Goal: Transaction & Acquisition: Download file/media

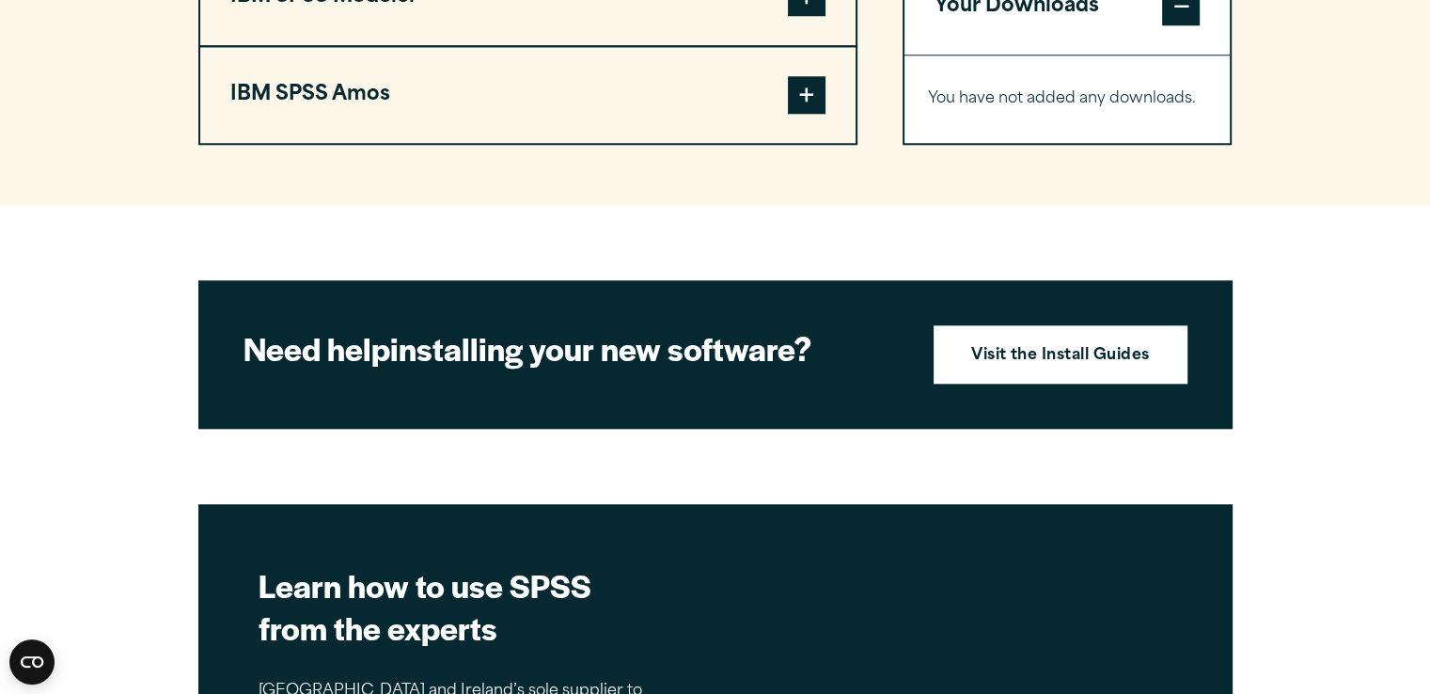
scroll to position [1457, 0]
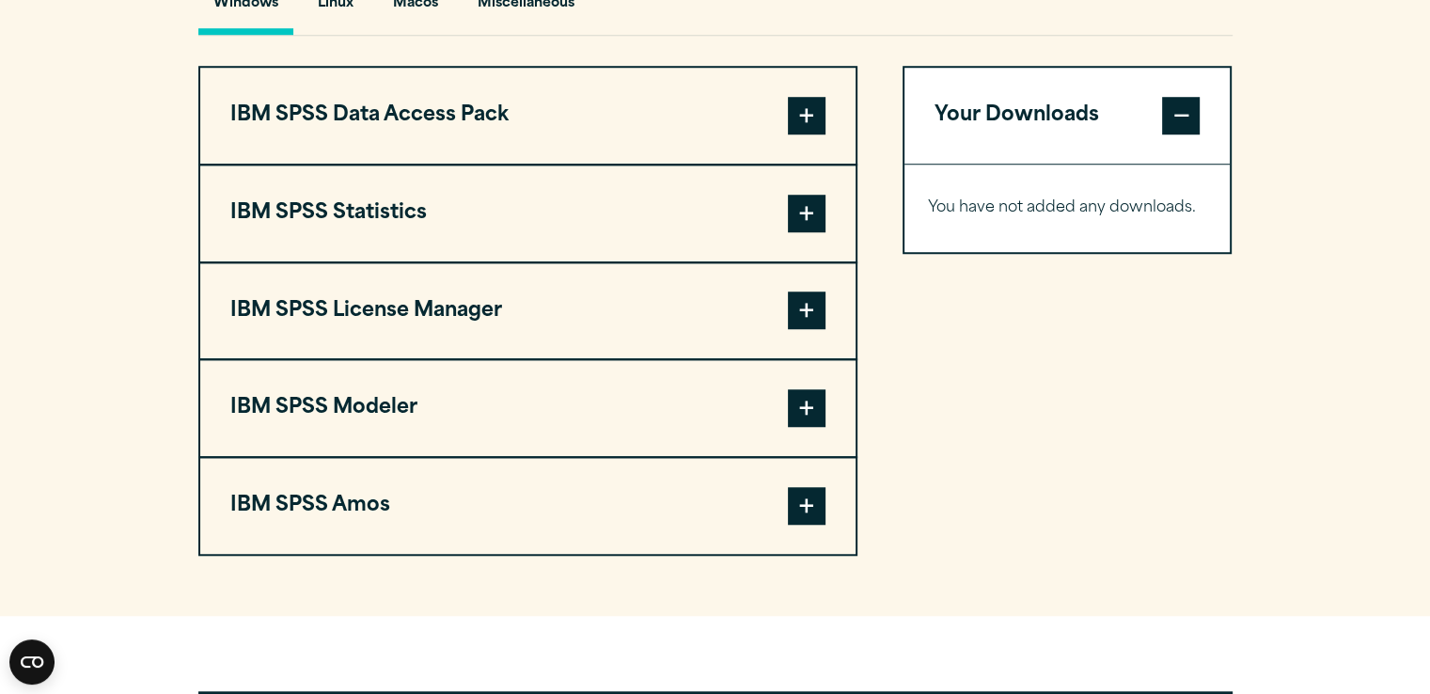
click at [546, 205] on button "IBM SPSS Statistics" at bounding box center [527, 213] width 655 height 96
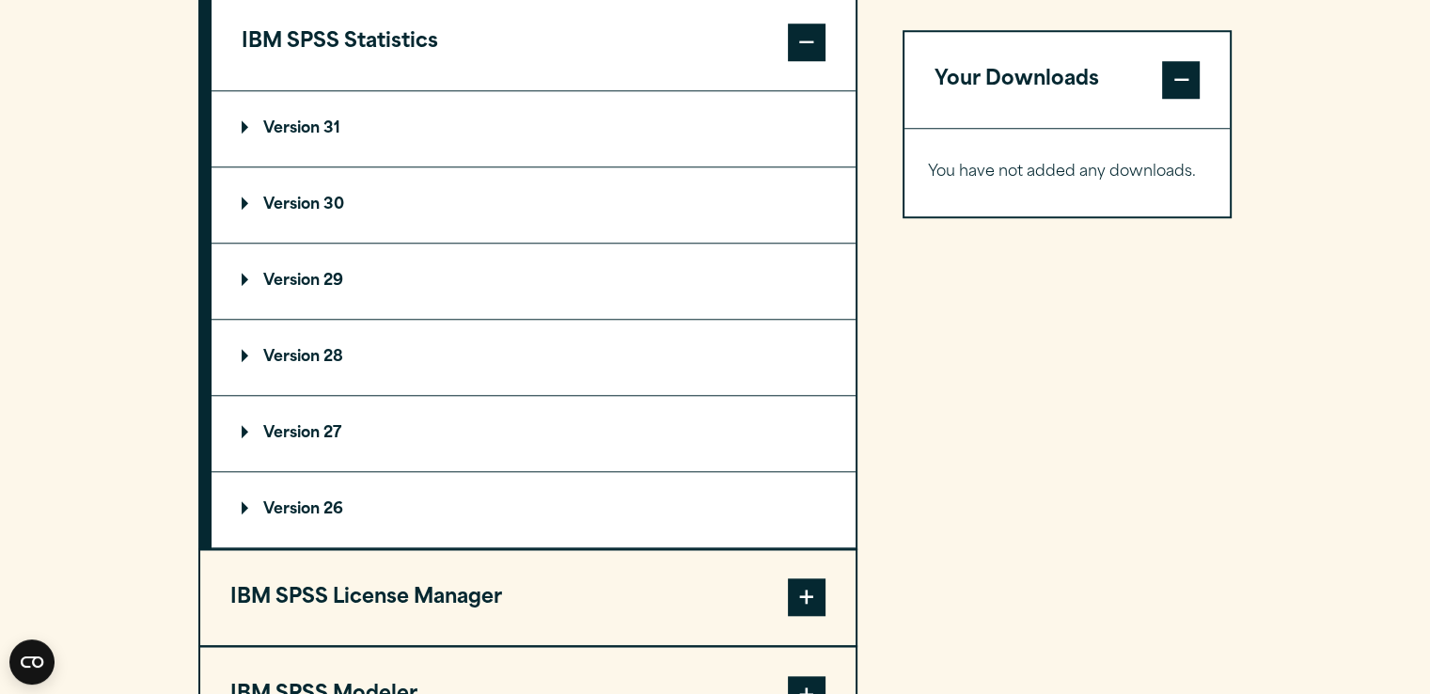
scroll to position [1628, 0]
click at [324, 279] on p "Version 29" at bounding box center [293, 281] width 102 height 15
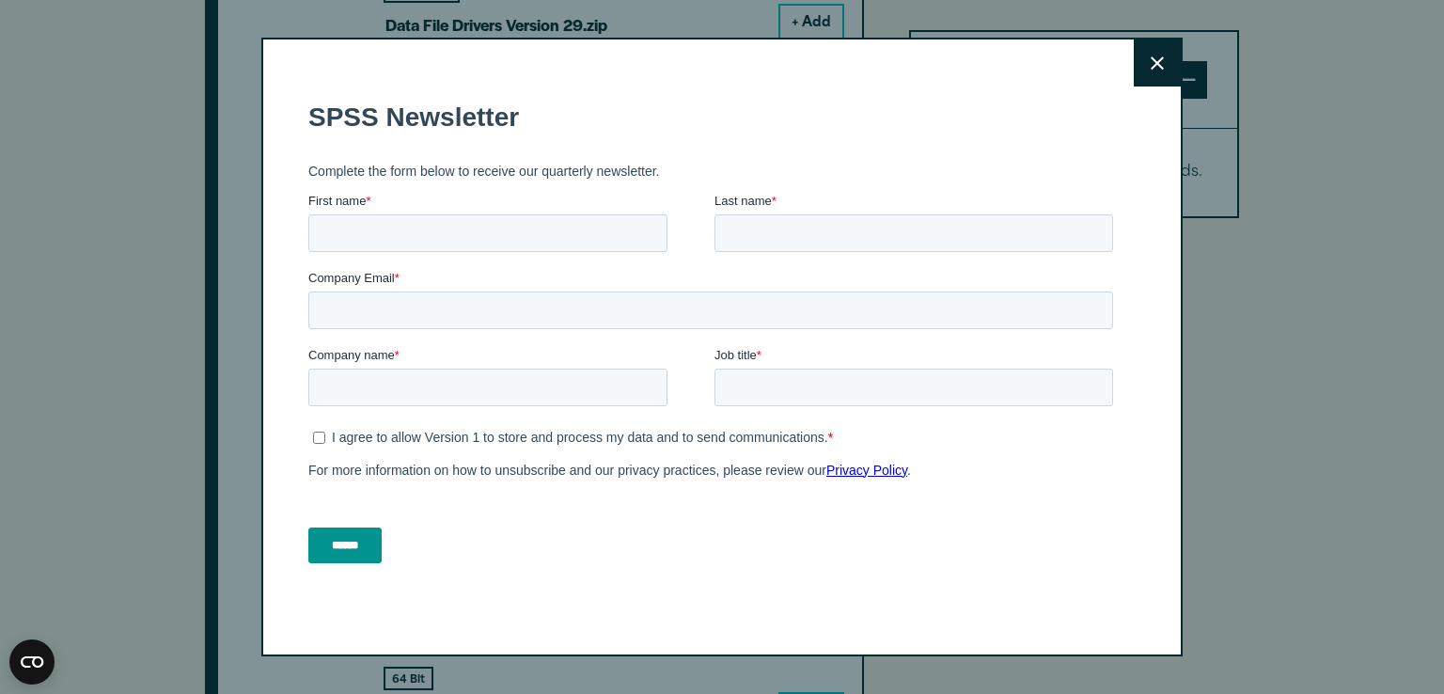
scroll to position [1998, 0]
click at [1148, 75] on button "Close" at bounding box center [1157, 62] width 47 height 47
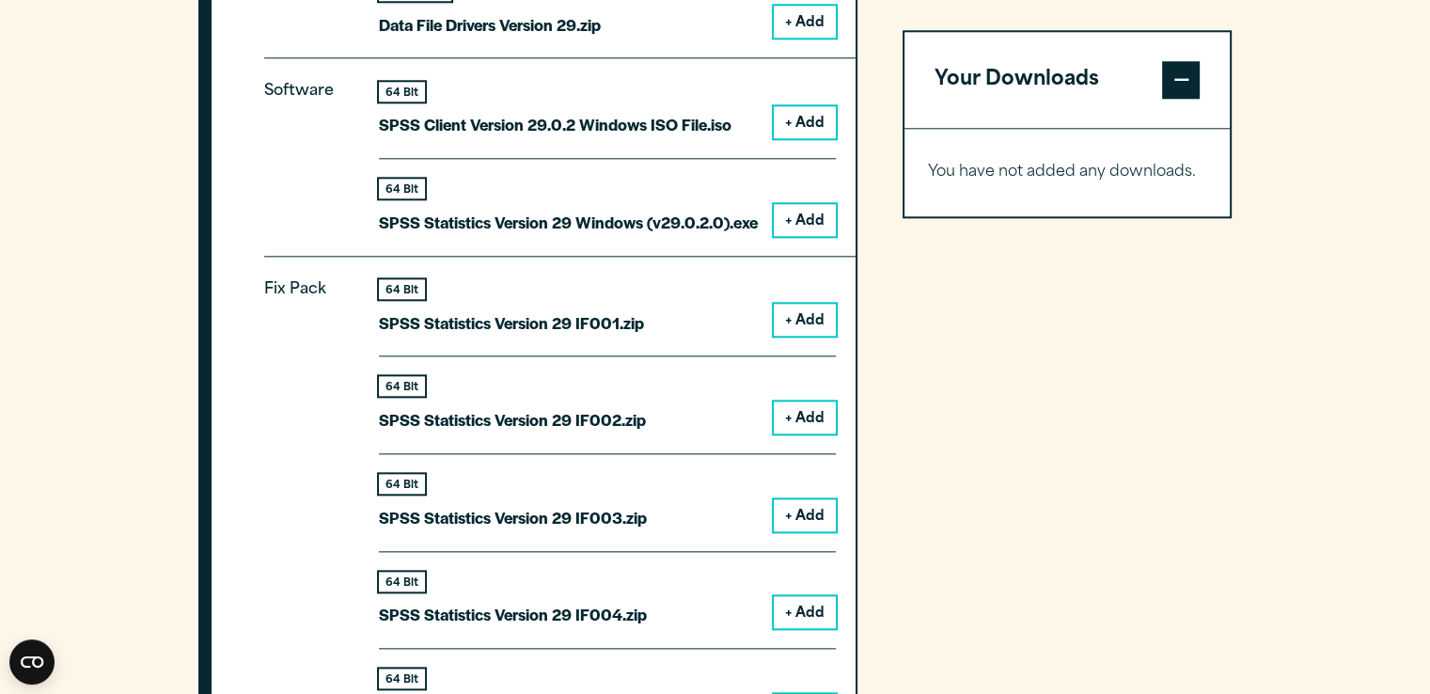
scroll to position [1861, 0]
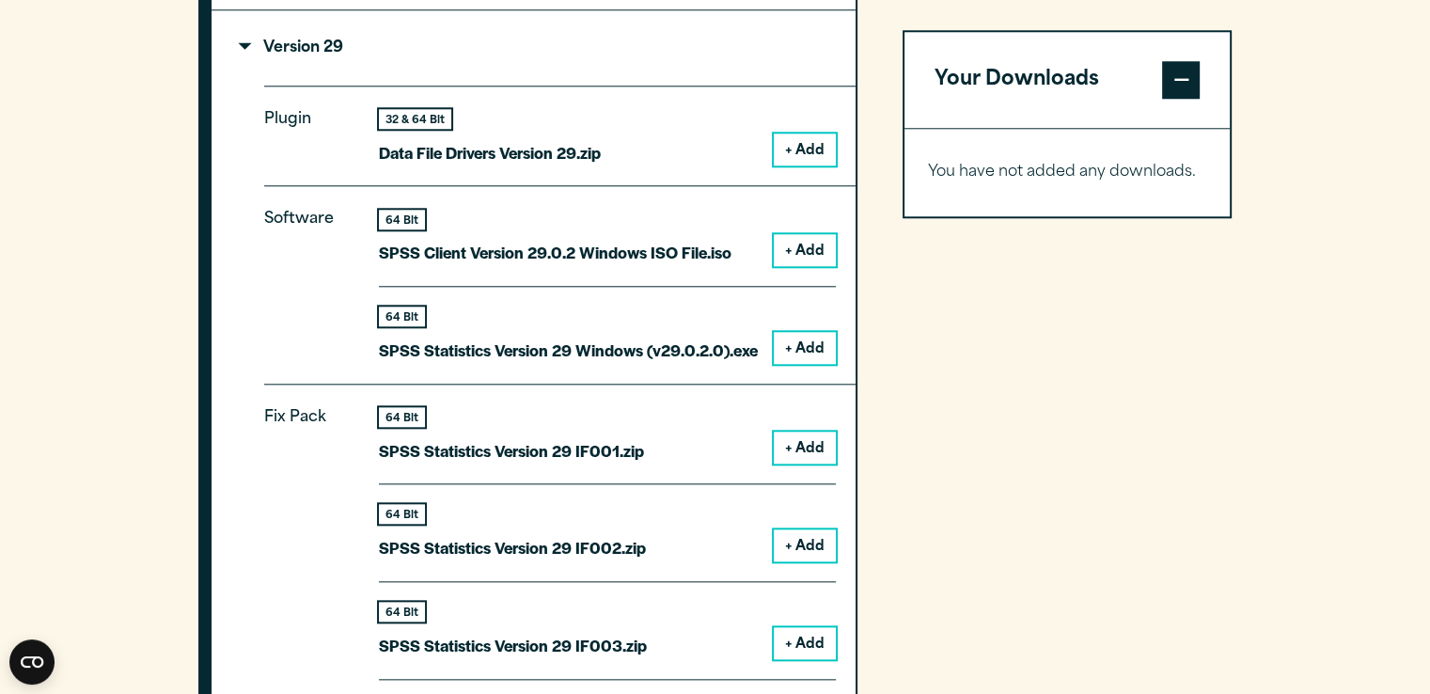
click at [801, 245] on button "+ Add" at bounding box center [805, 250] width 62 height 32
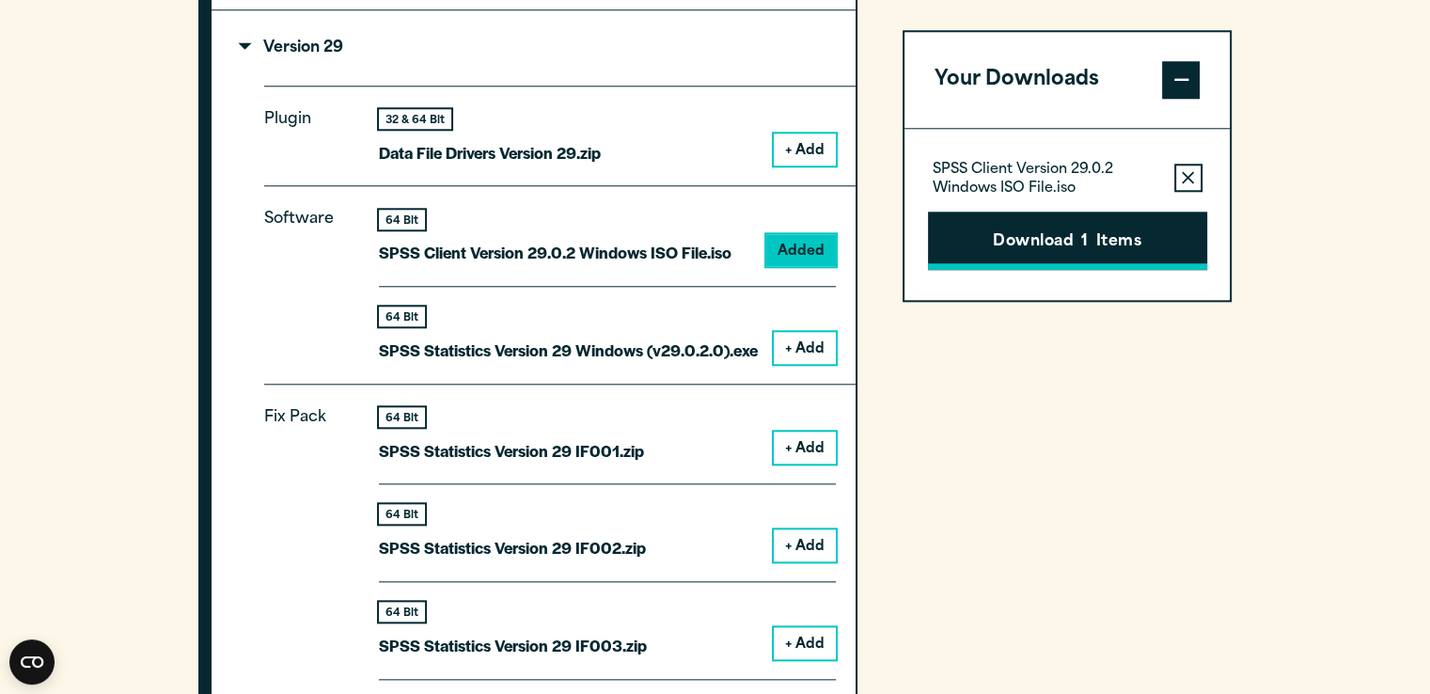
click at [1056, 244] on button "Download 1 Items" at bounding box center [1067, 240] width 279 height 58
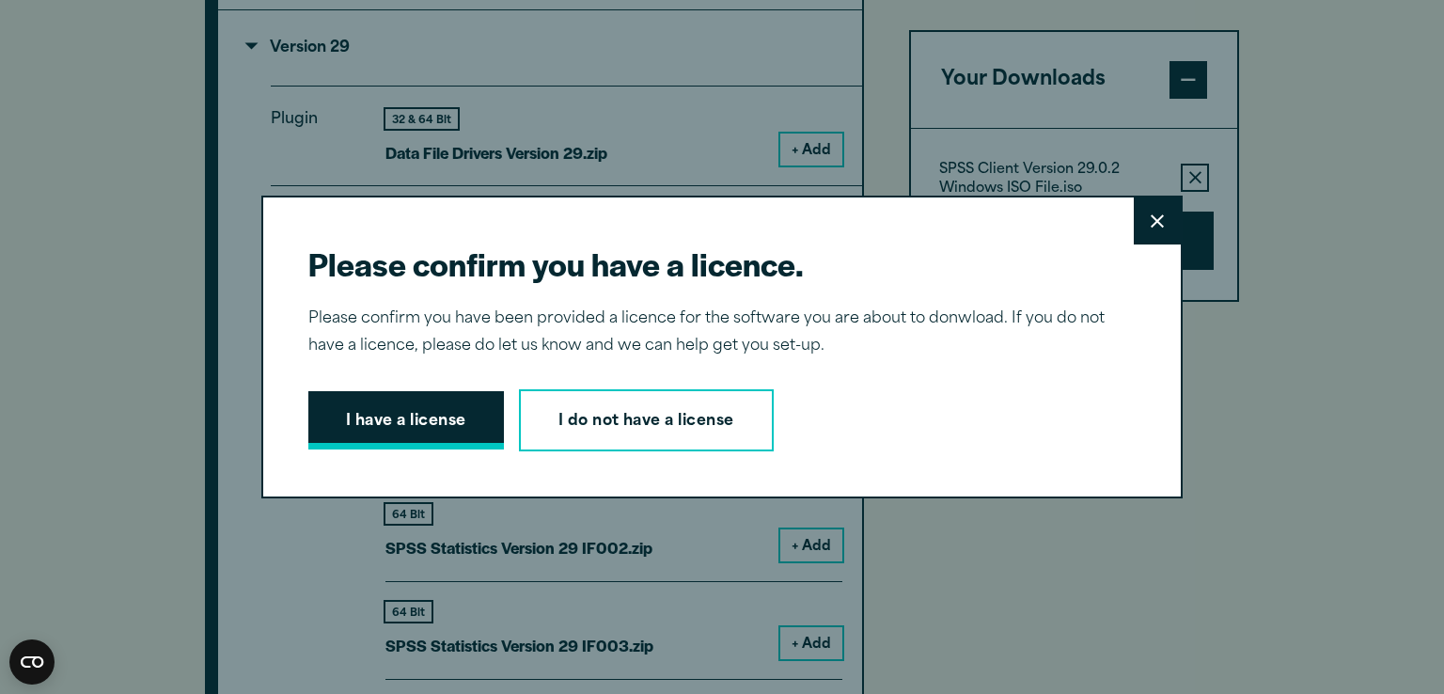
click at [462, 420] on button "I have a license" at bounding box center [406, 420] width 196 height 58
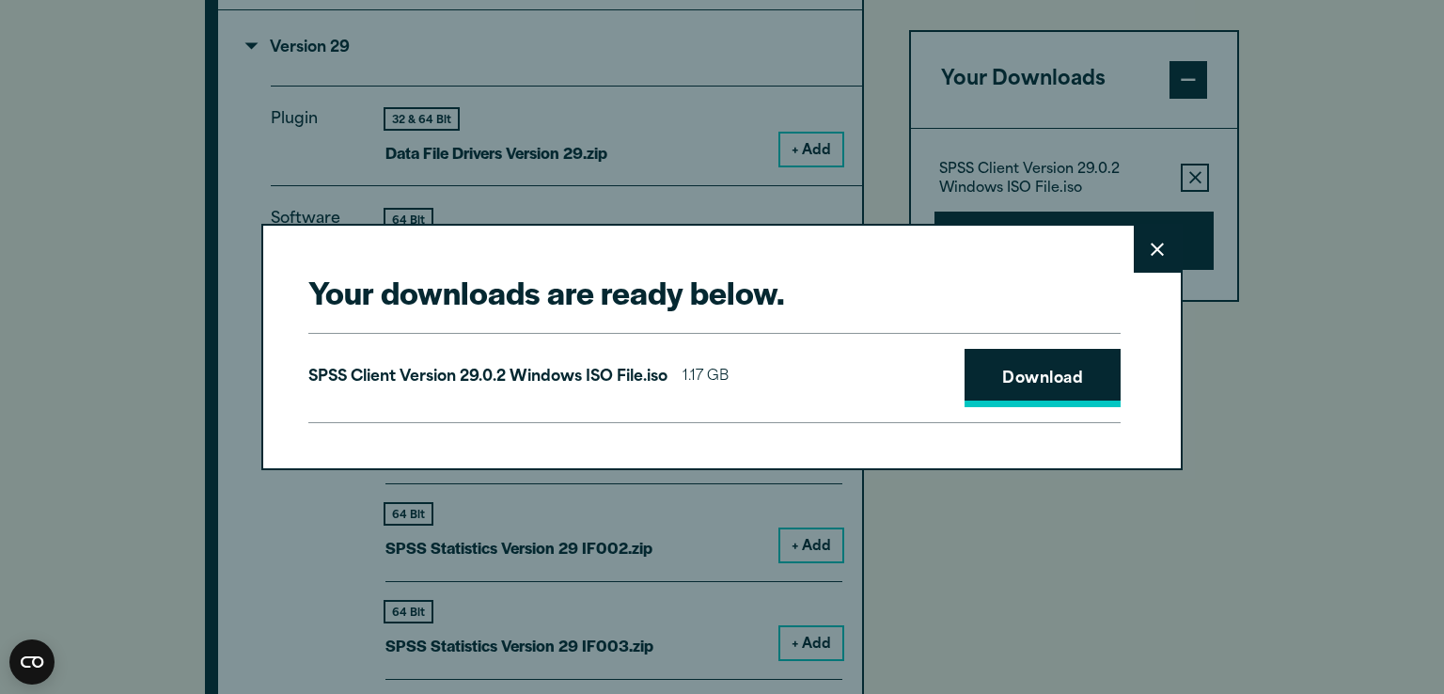
click at [1050, 382] on link "Download" at bounding box center [1042, 378] width 156 height 58
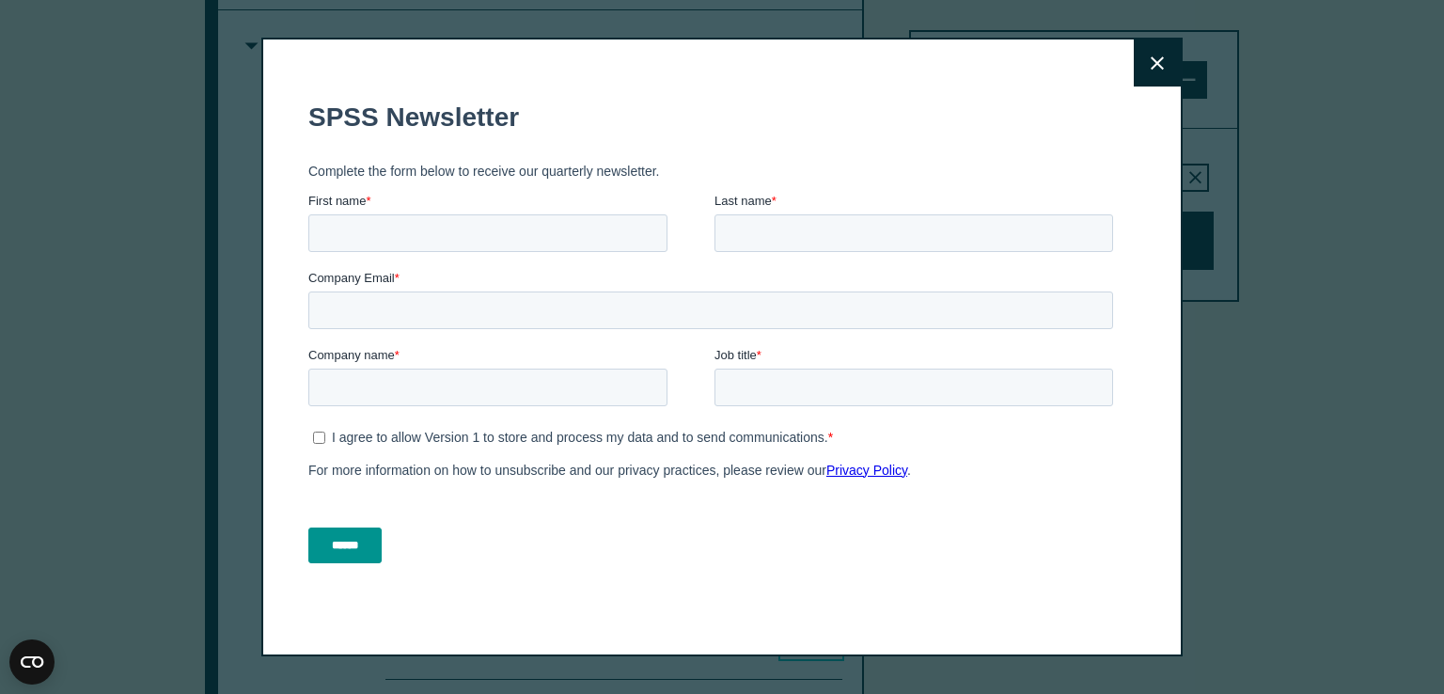
click at [863, 102] on h1 "SPSS Newsletter" at bounding box center [714, 117] width 812 height 30
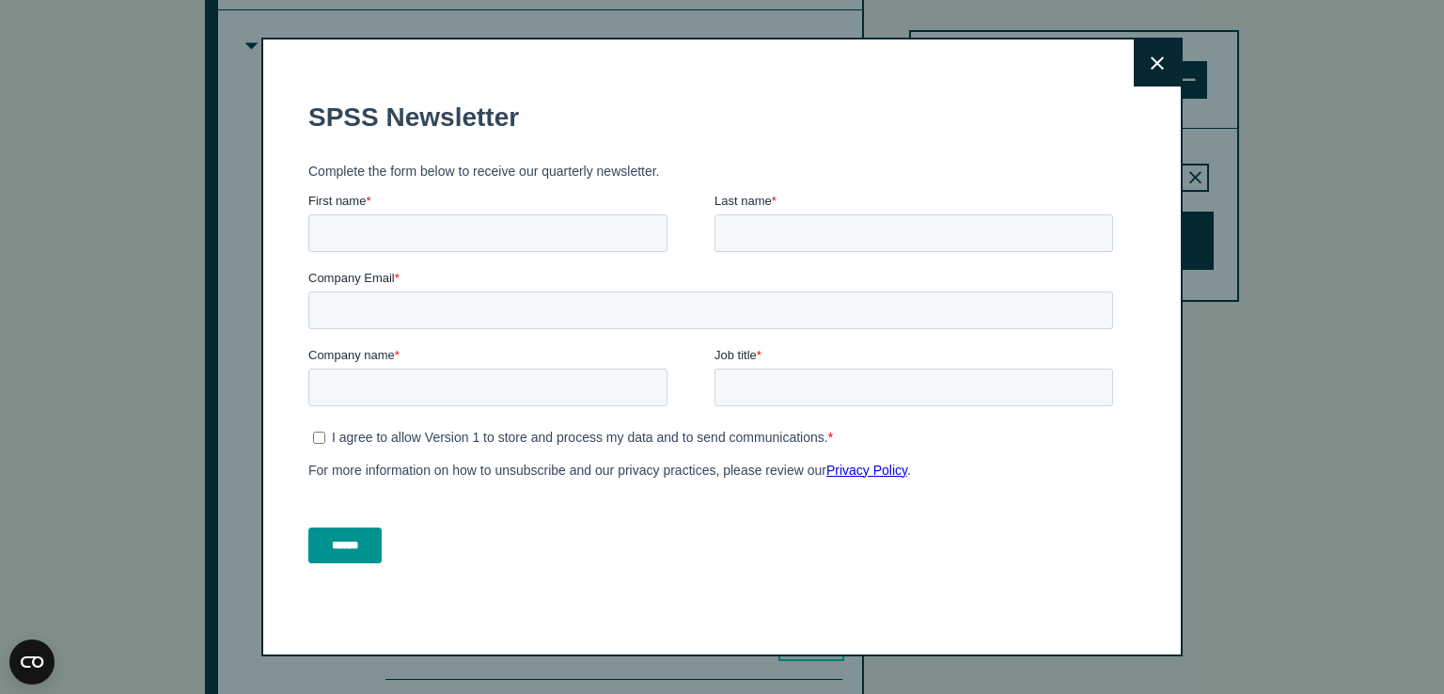
click at [1154, 75] on button "Close" at bounding box center [1157, 62] width 47 height 47
